Goal: Book appointment/travel/reservation

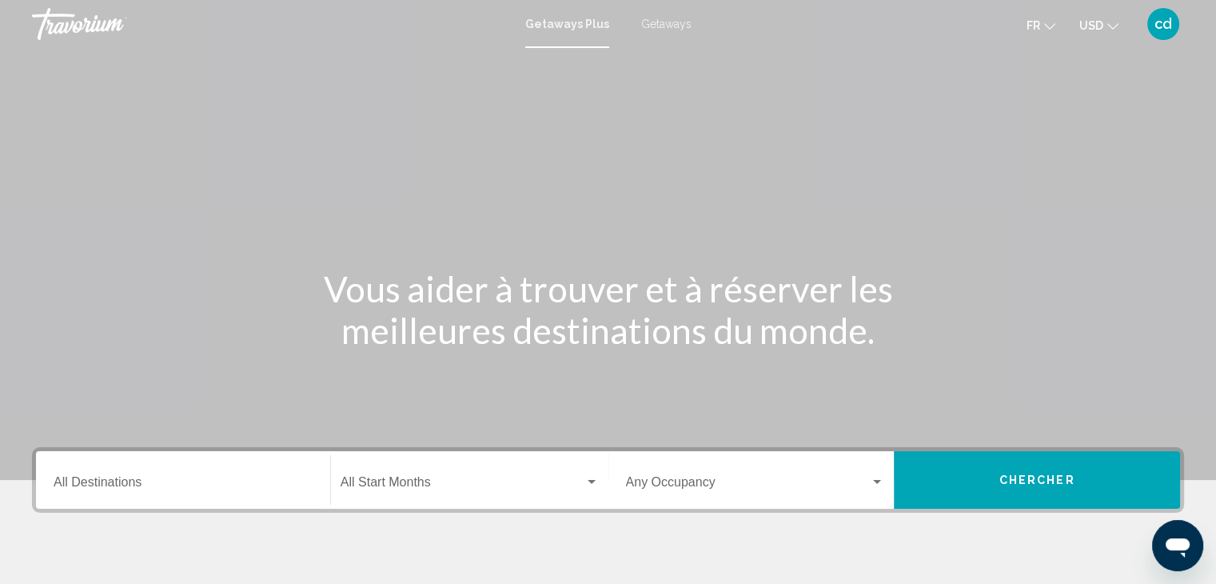
click at [668, 26] on span "Getaways" at bounding box center [666, 24] width 50 height 13
click at [173, 480] on input "Destination All Destinations" at bounding box center [183, 485] width 259 height 14
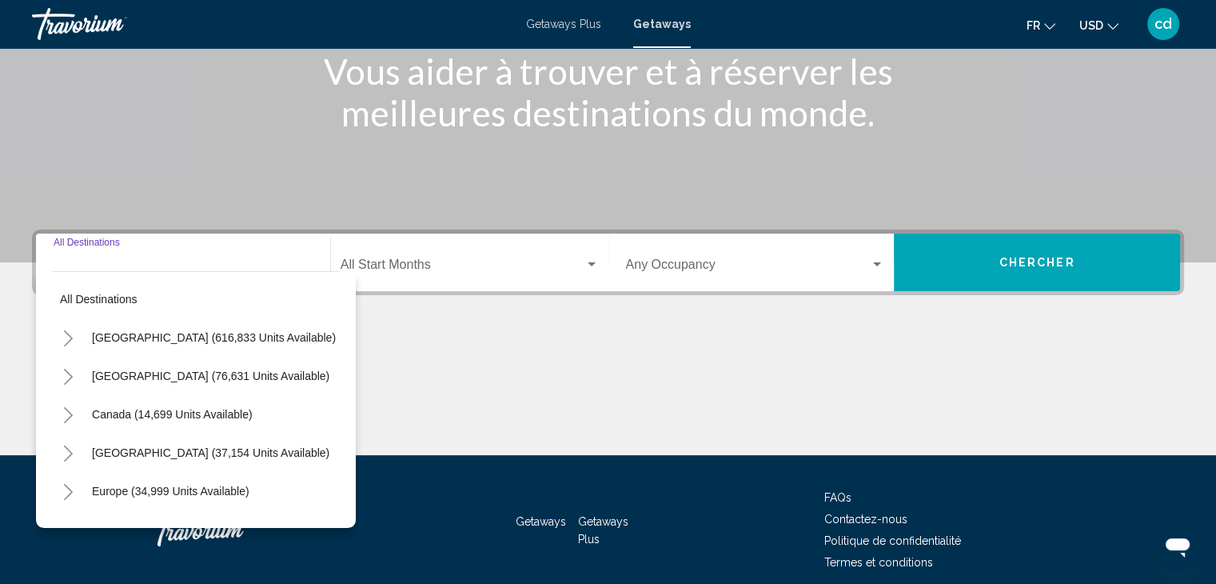
scroll to position [285, 0]
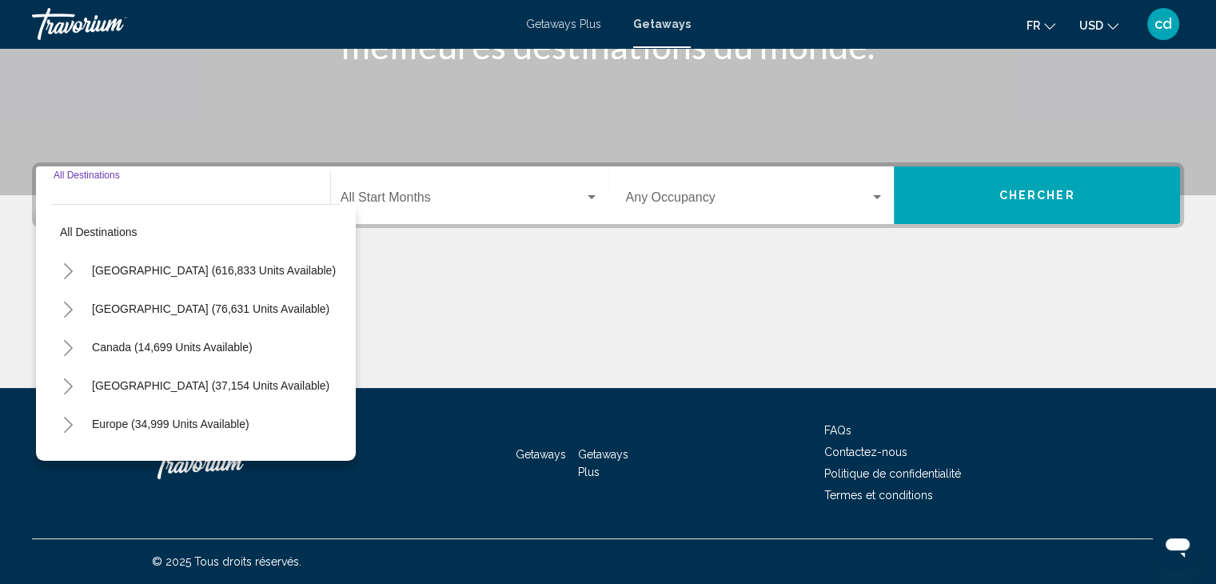
click at [73, 273] on icon "Toggle United States (616,833 units available)" at bounding box center [68, 271] width 12 height 16
click at [72, 273] on icon "Toggle United States (616,833 units available)" at bounding box center [68, 271] width 12 height 16
click at [70, 311] on icon "Toggle Mexico (76,631 units available)" at bounding box center [68, 309] width 9 height 16
click at [70, 311] on icon "Toggle Mexico (76,631 units available)" at bounding box center [68, 309] width 12 height 16
click at [71, 346] on icon "Toggle Canada (14,699 units available)" at bounding box center [68, 348] width 12 height 16
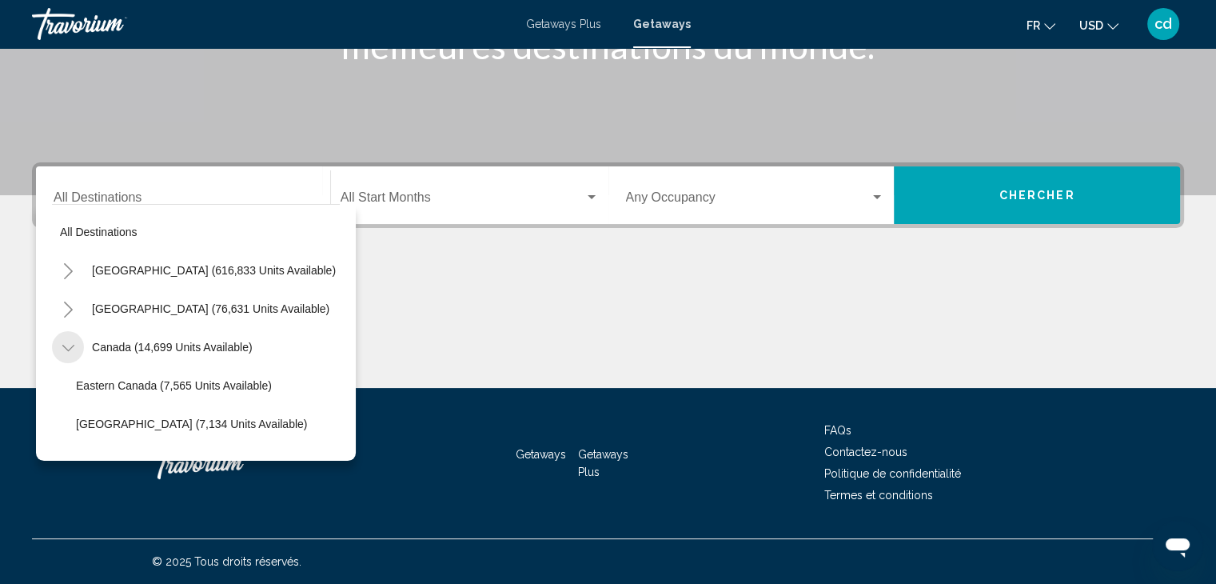
click at [71, 350] on icon "Toggle Canada (14,699 units available)" at bounding box center [68, 348] width 12 height 16
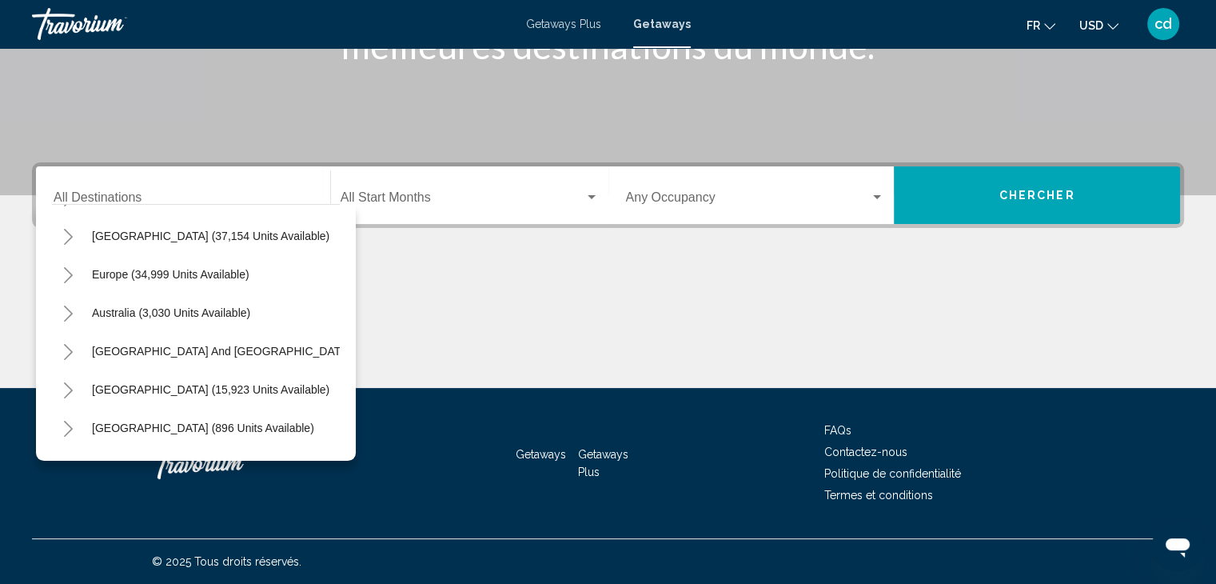
scroll to position [153, 0]
click at [66, 273] on icon "Toggle Europe (34,999 units available)" at bounding box center [68, 272] width 12 height 16
click at [70, 273] on icon "Toggle Europe (34,999 units available)" at bounding box center [68, 272] width 12 height 16
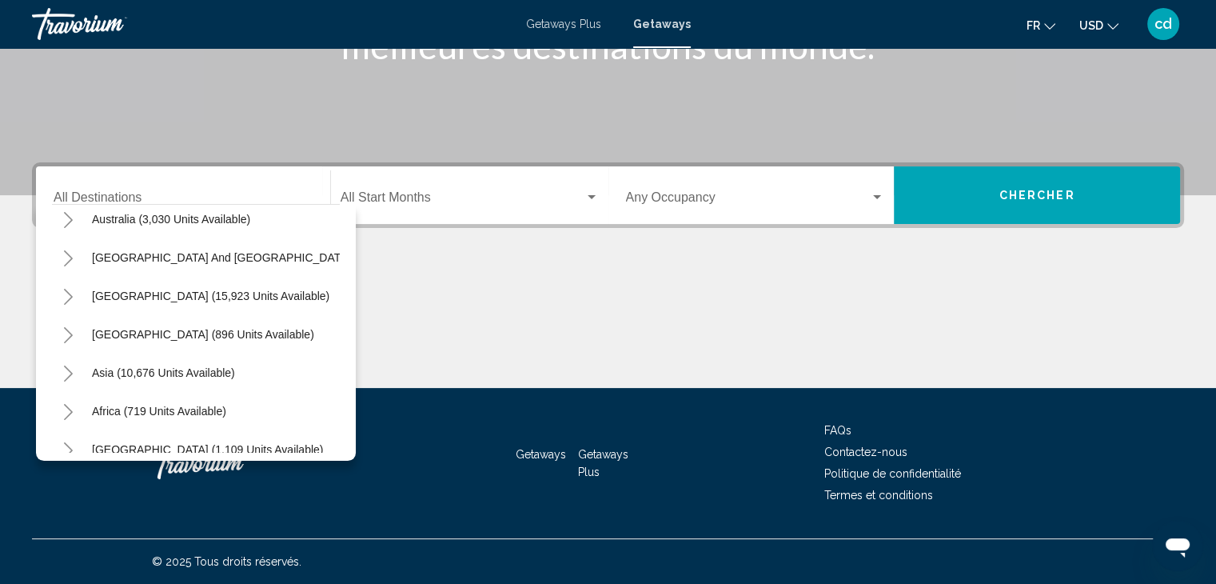
scroll to position [271, 0]
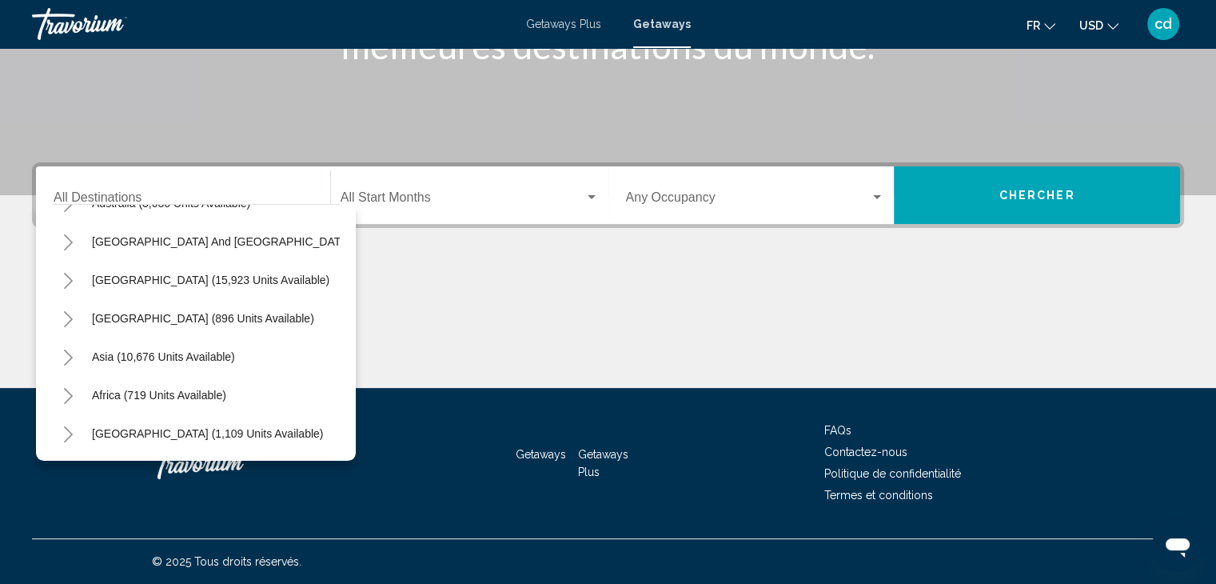
click at [70, 349] on icon "Toggle Asia (10,676 units available)" at bounding box center [68, 357] width 9 height 16
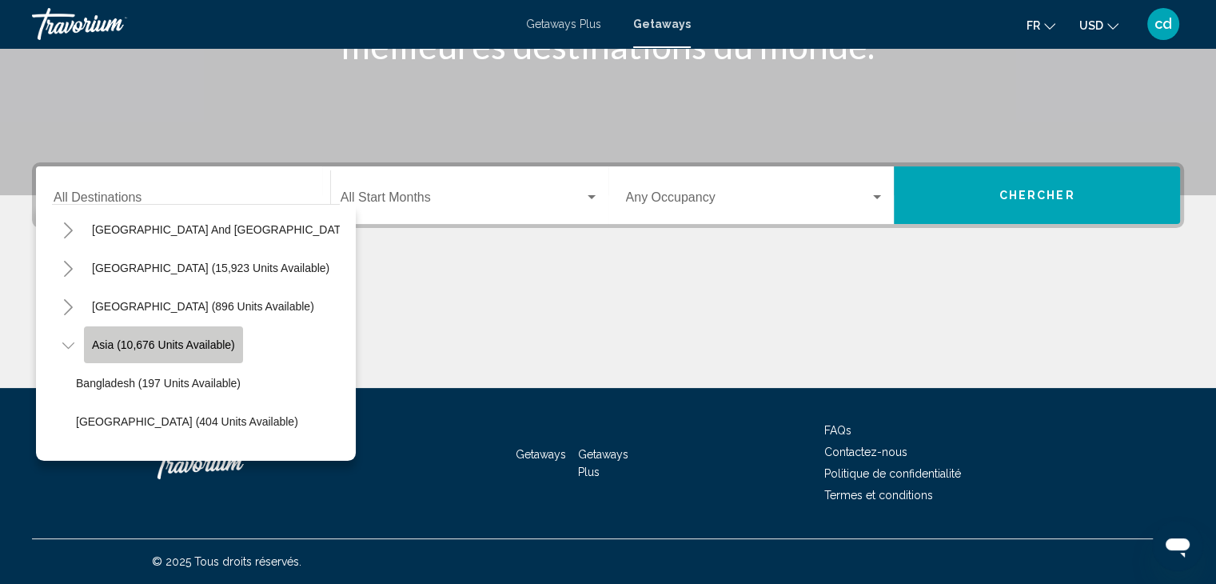
click at [121, 339] on span "Asia (10,676 units available)" at bounding box center [163, 344] width 143 height 13
type input "**********"
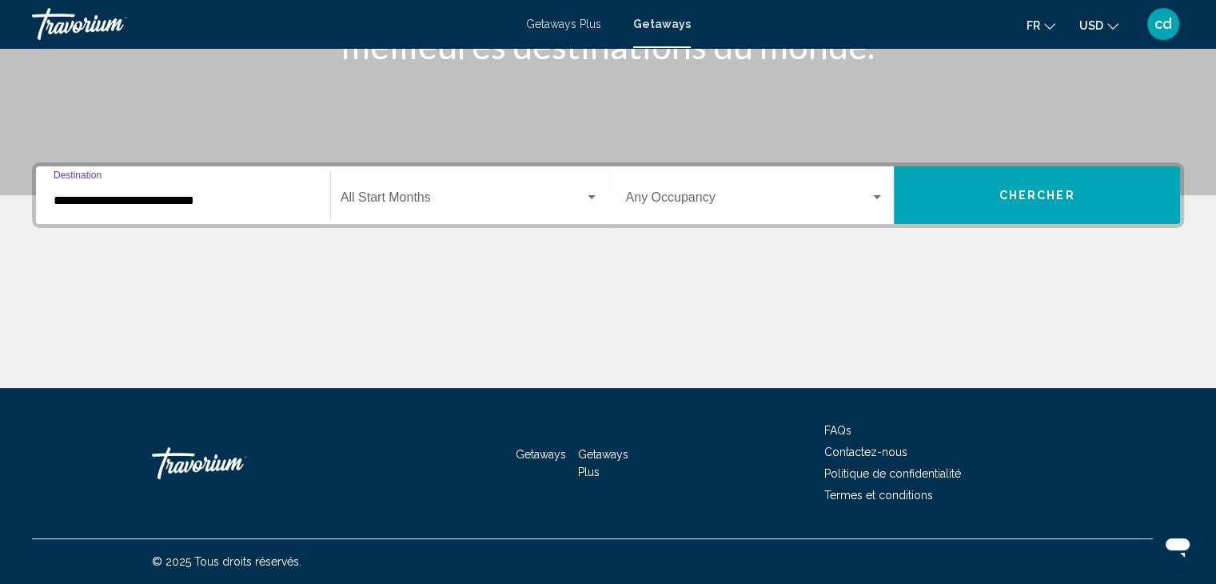
click at [379, 200] on span "Search widget" at bounding box center [463, 200] width 244 height 14
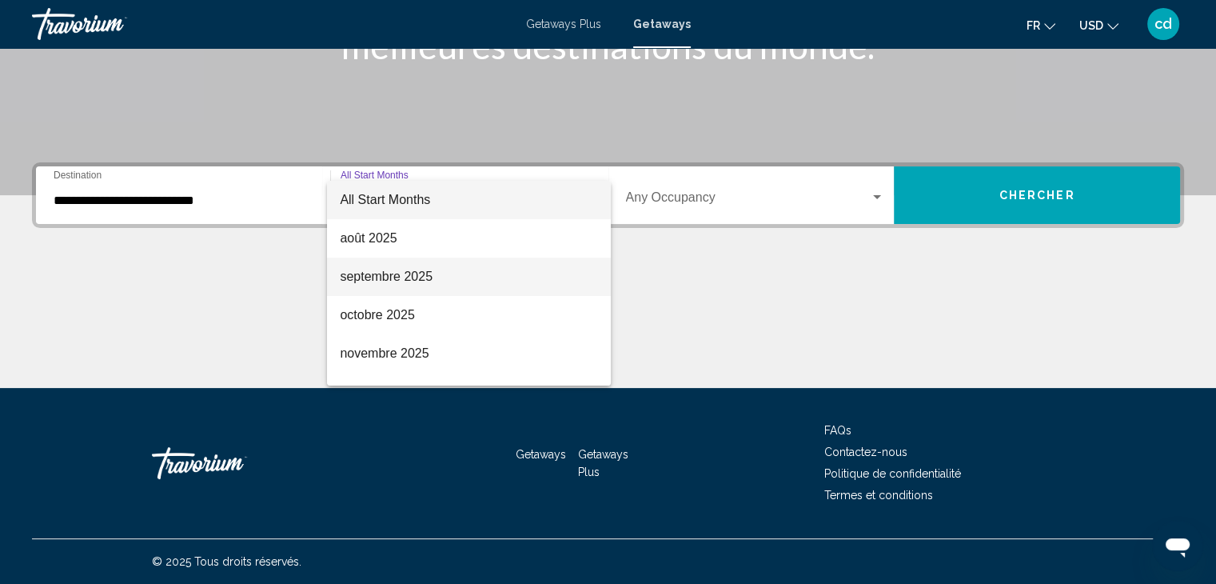
click at [389, 275] on span "septembre 2025" at bounding box center [469, 276] width 258 height 38
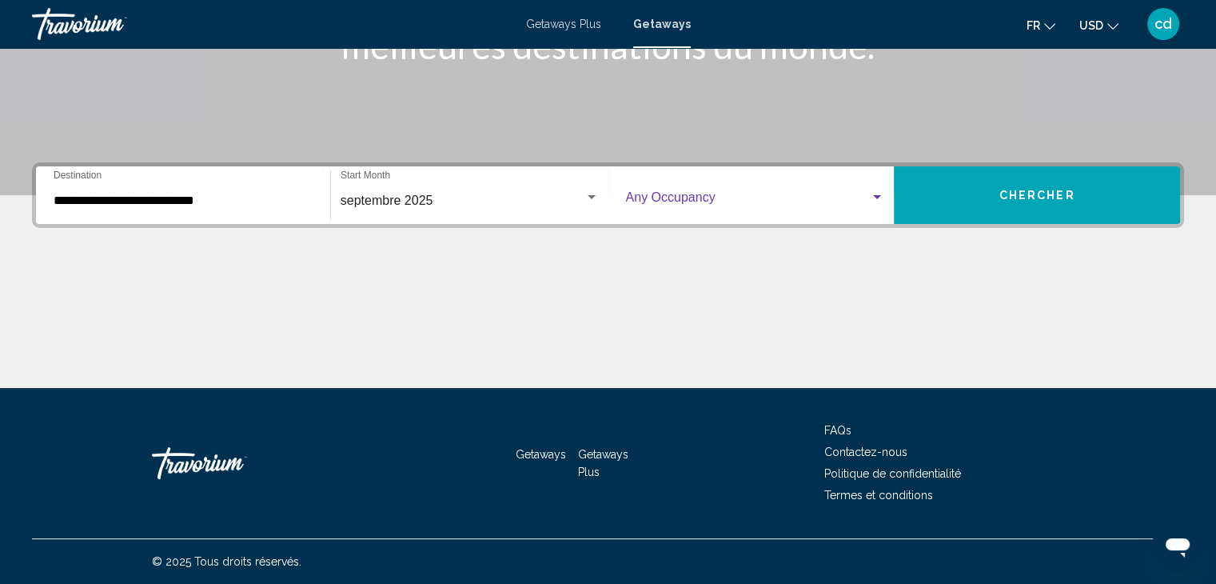
click at [747, 206] on span "Search widget" at bounding box center [748, 200] width 245 height 14
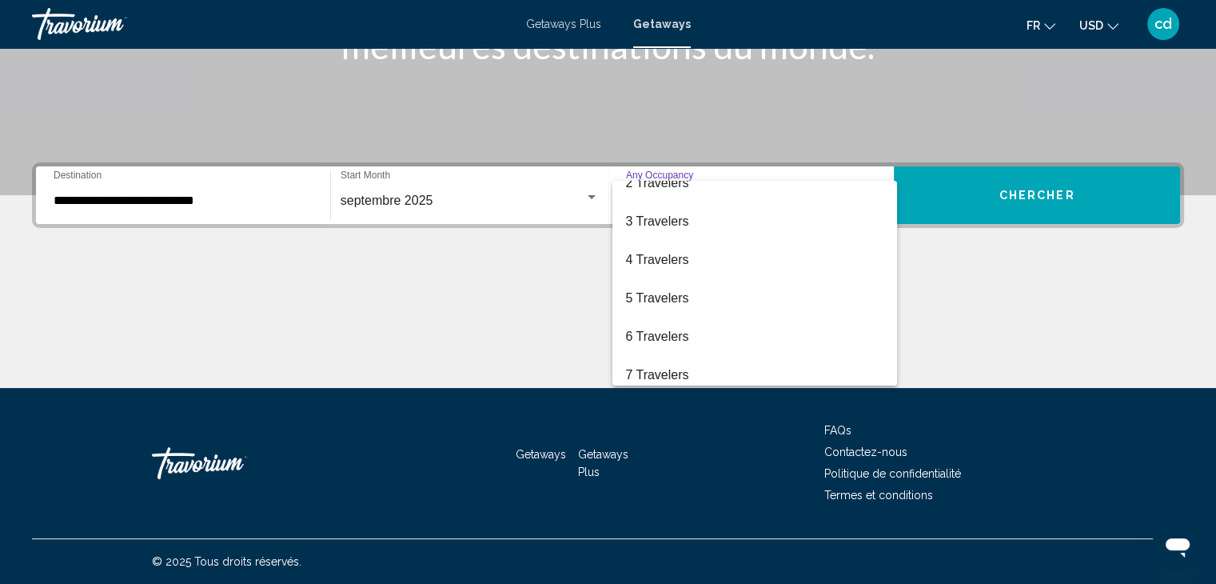
scroll to position [0, 0]
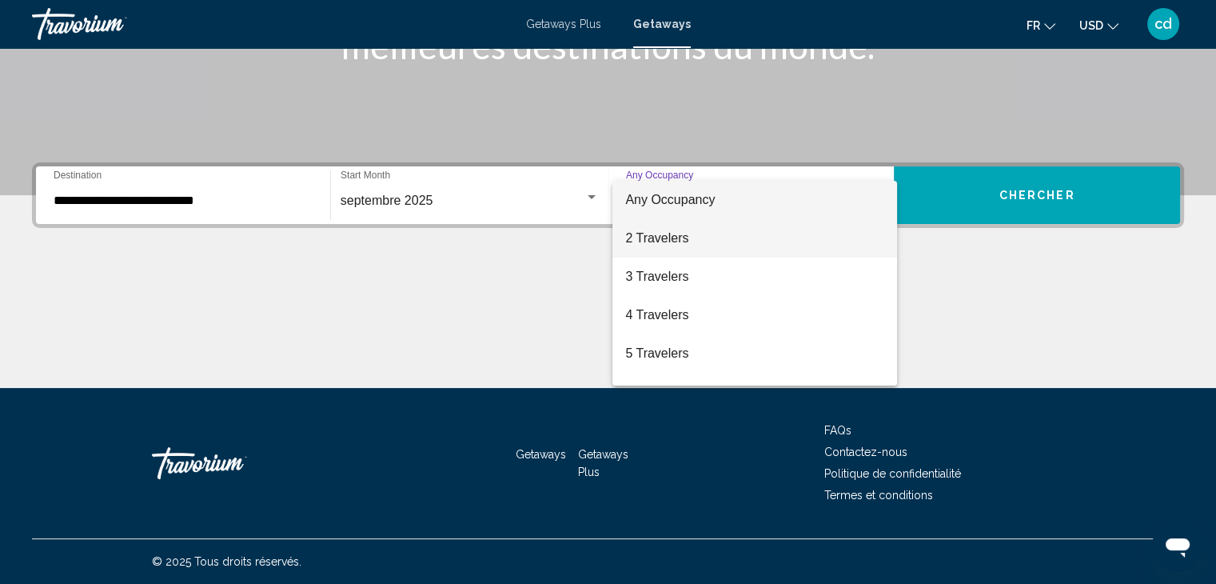
click at [736, 239] on span "2 Travelers" at bounding box center [754, 238] width 259 height 38
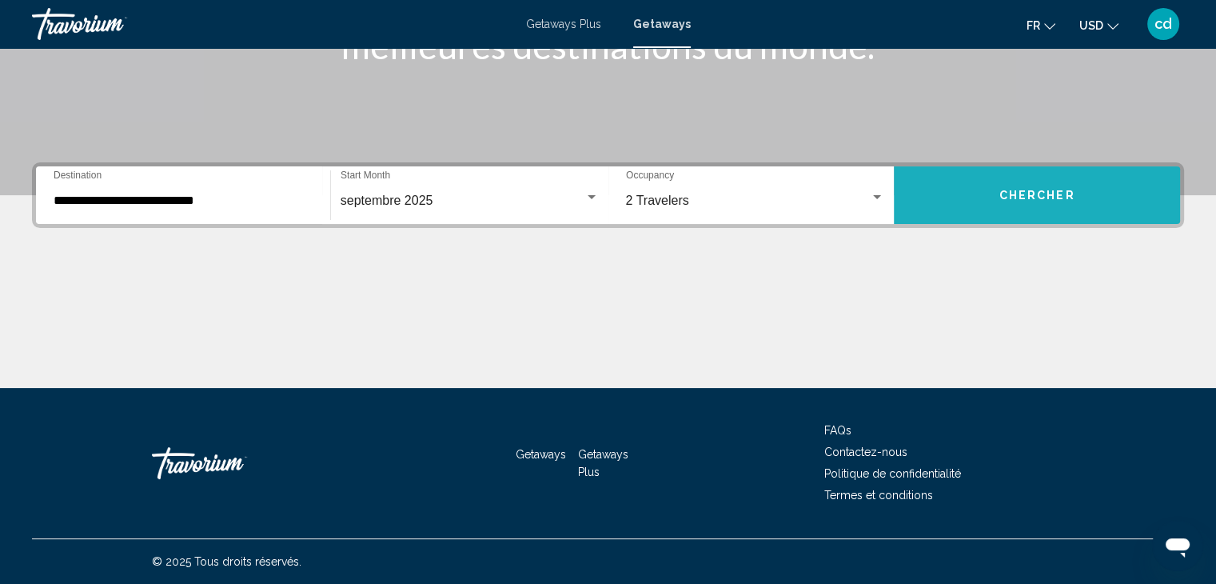
click at [1010, 197] on span "Chercher" at bounding box center [1037, 195] width 76 height 13
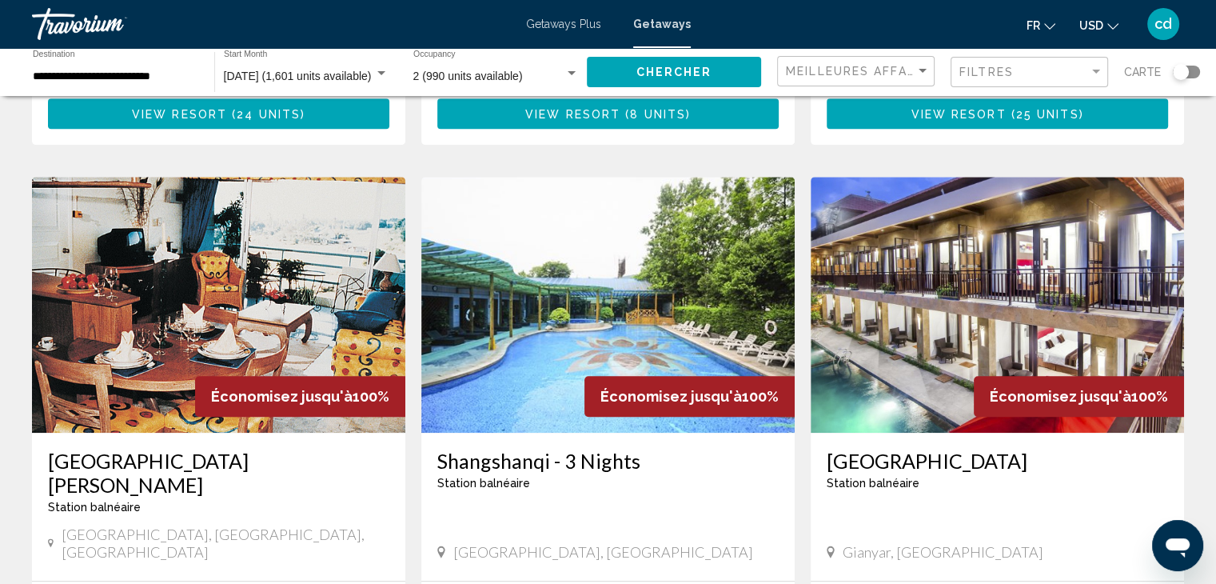
scroll to position [1134, 0]
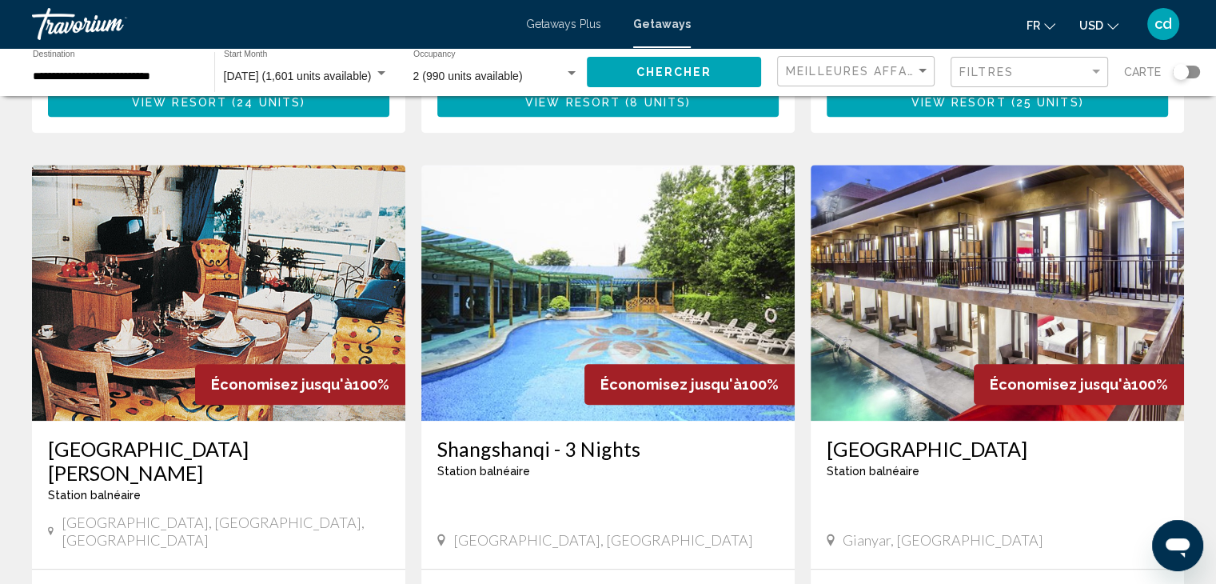
click at [985, 234] on img "Main content" at bounding box center [997, 293] width 373 height 256
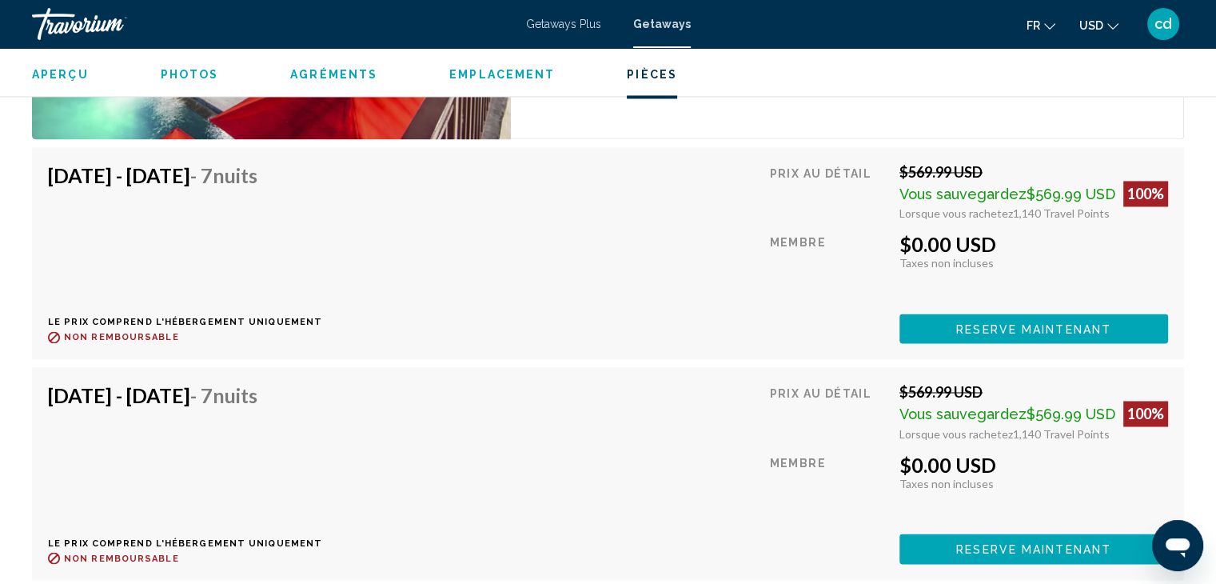
scroll to position [2596, 0]
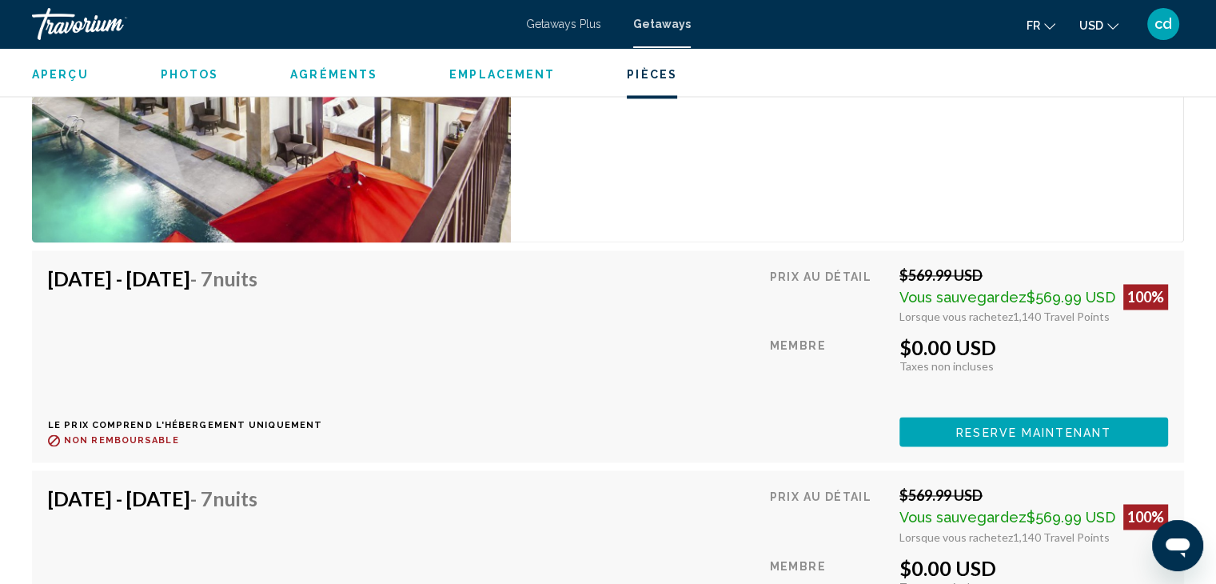
click at [1043, 353] on div "$0.00 USD" at bounding box center [1033, 347] width 269 height 24
click at [1059, 433] on div "[DATE] - [DATE] - 7 nuits Le prix comprend l'hébergement uniquement Remboursabl…" at bounding box center [608, 466] width 1152 height 433
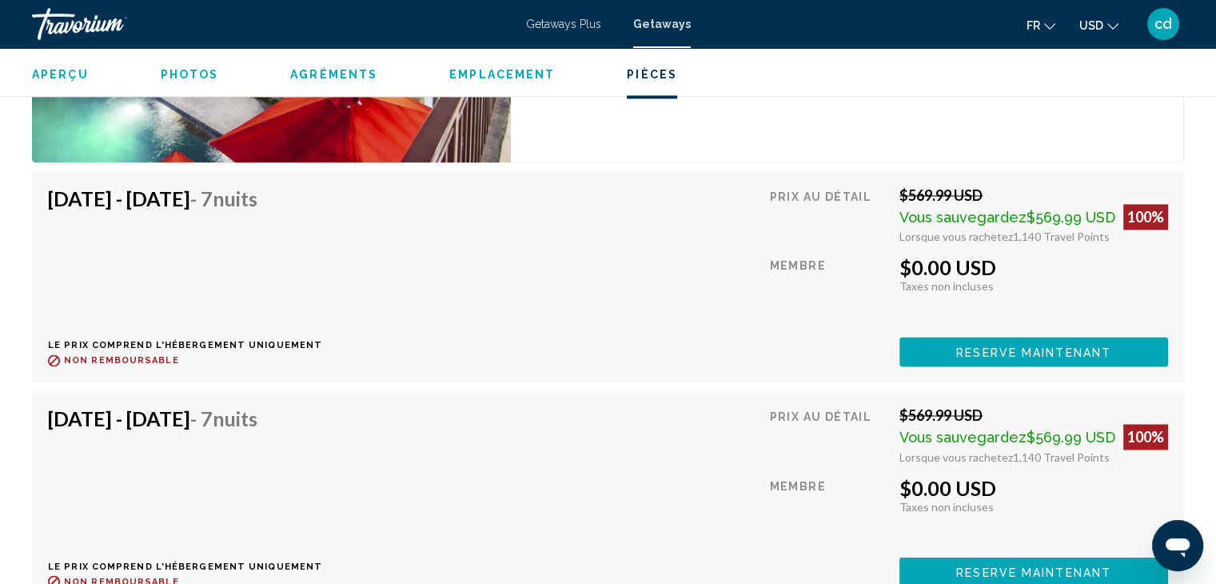
click at [1102, 353] on span "Reserve maintenant" at bounding box center [1033, 351] width 155 height 13
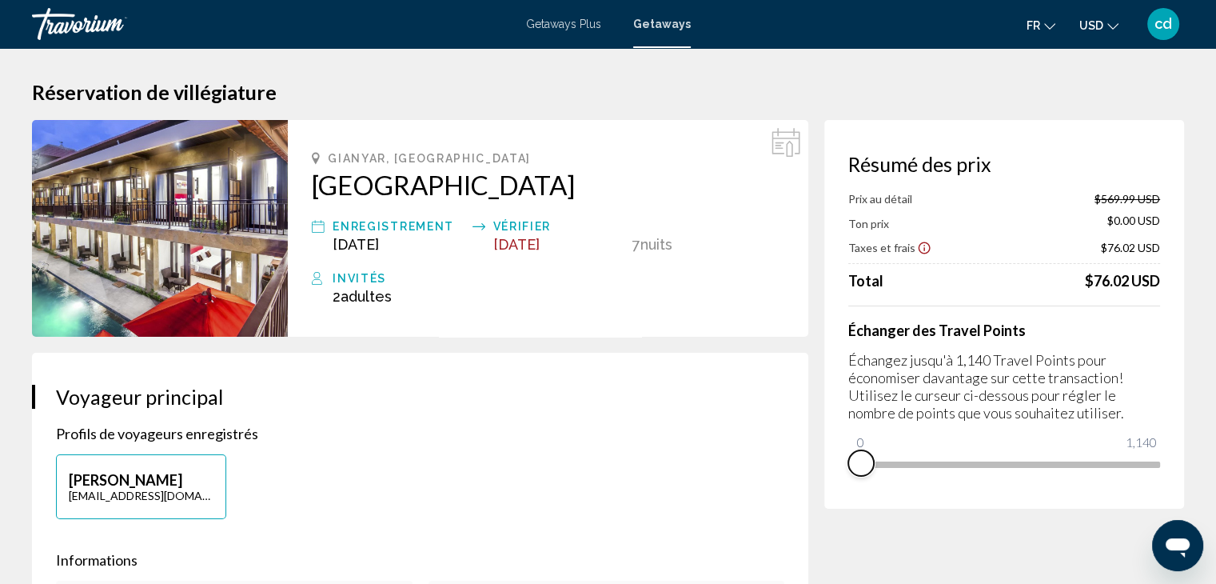
drag, startPoint x: 1146, startPoint y: 494, endPoint x: 851, endPoint y: 506, distance: 294.5
click at [851, 506] on div "Résumé des prix Prix au détail $569.99 USD Ton prix $0.00 USD Taxes et frais $7…" at bounding box center [1004, 314] width 360 height 389
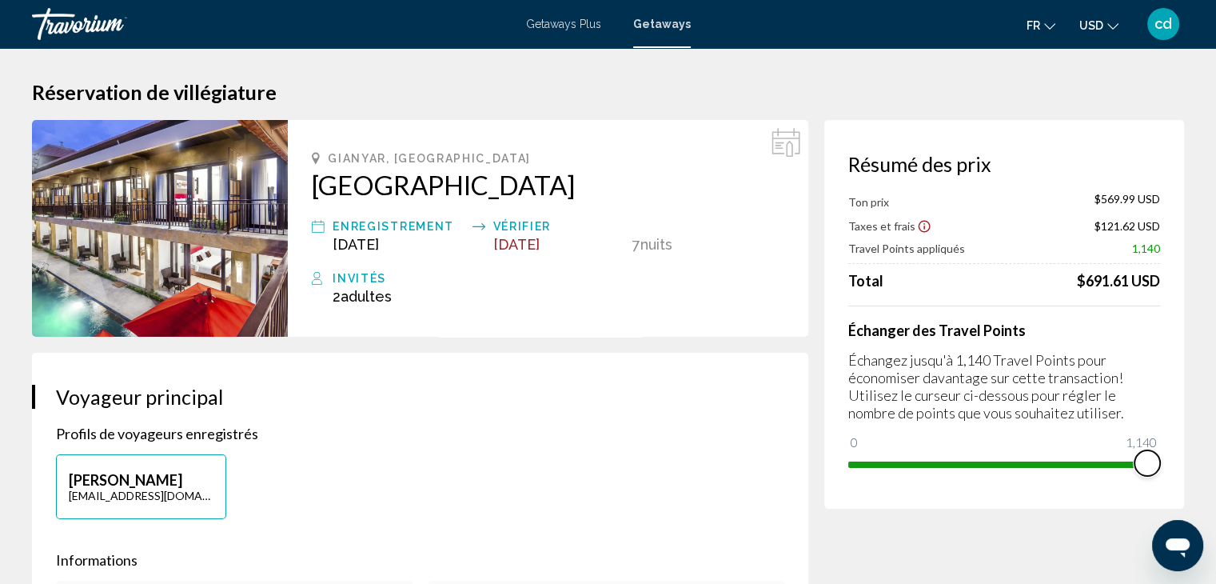
drag, startPoint x: 859, startPoint y: 441, endPoint x: 1204, endPoint y: 442, distance: 344.6
